Goal: Find specific page/section: Find specific page/section

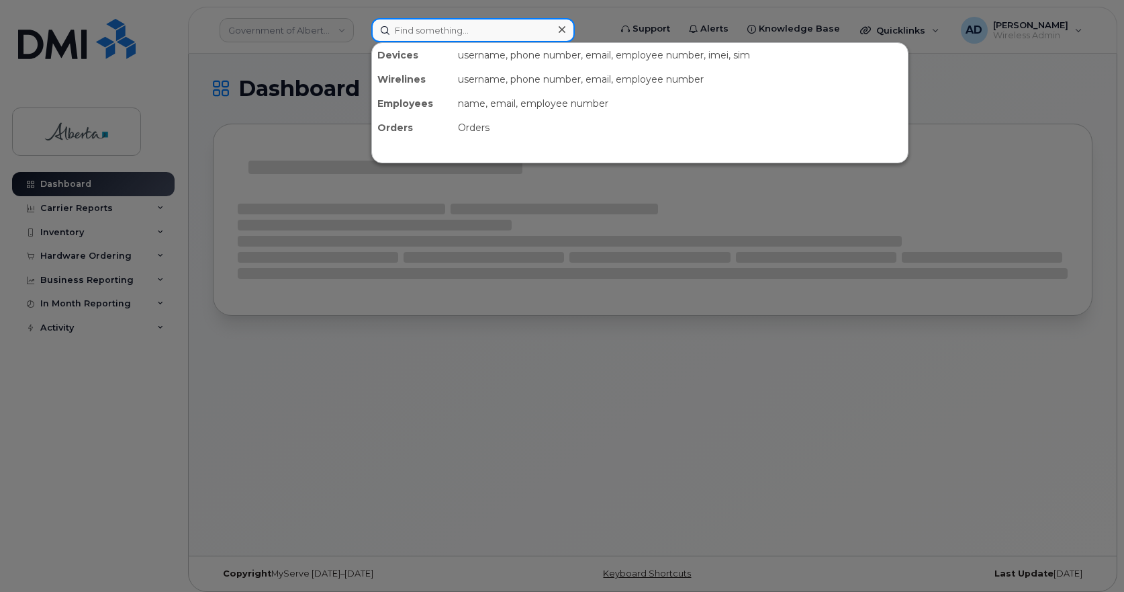
click at [399, 32] on input at bounding box center [473, 30] width 204 height 24
paste input "[PERSON_NAME]"
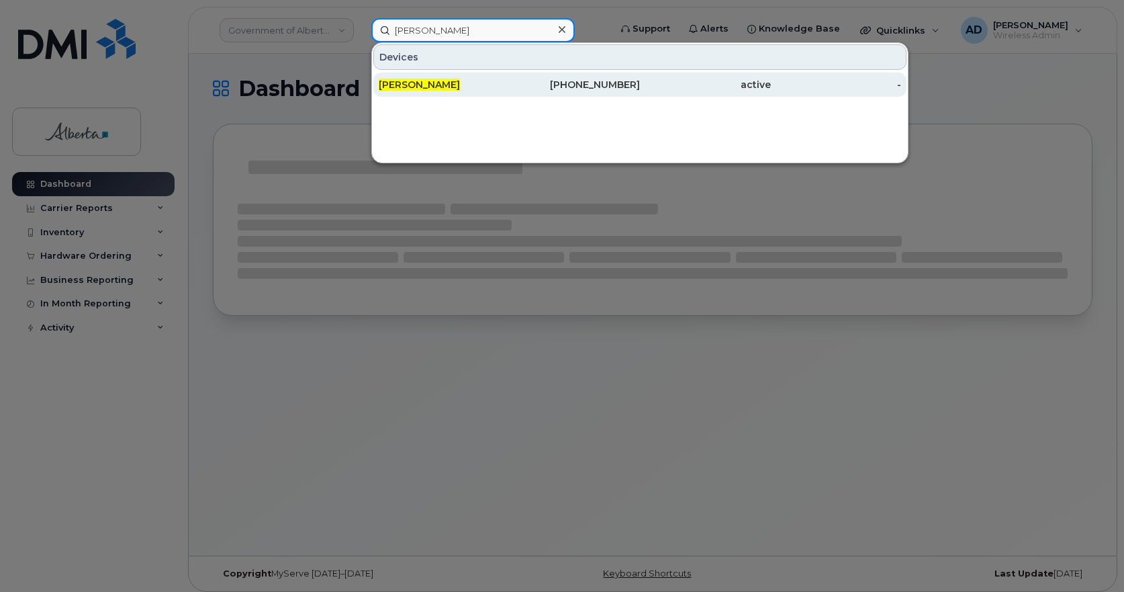
type input "[PERSON_NAME]"
click at [416, 82] on span "[PERSON_NAME]" at bounding box center [419, 85] width 81 height 12
